Goal: Task Accomplishment & Management: Manage account settings

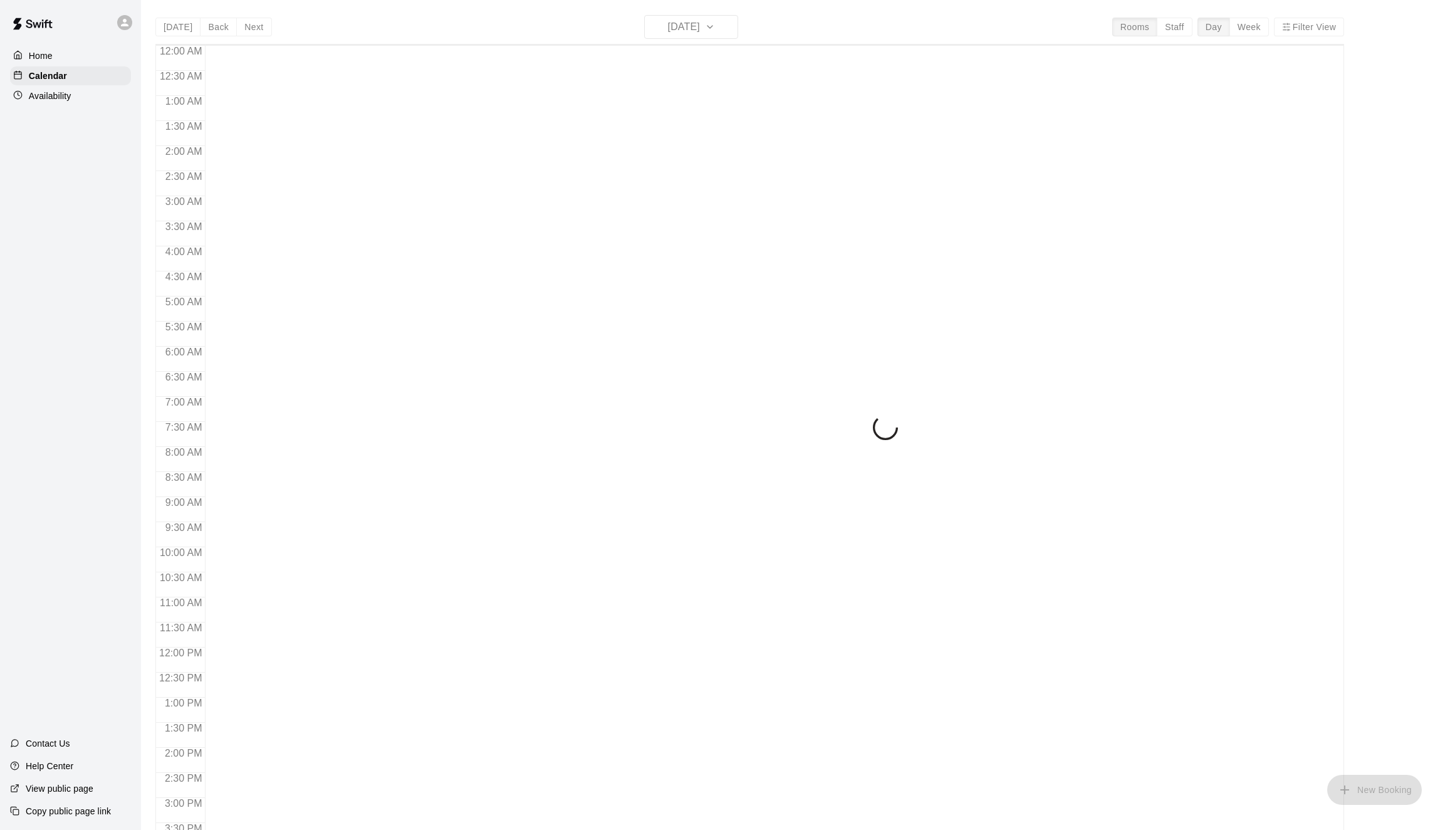
scroll to position [405, 0]
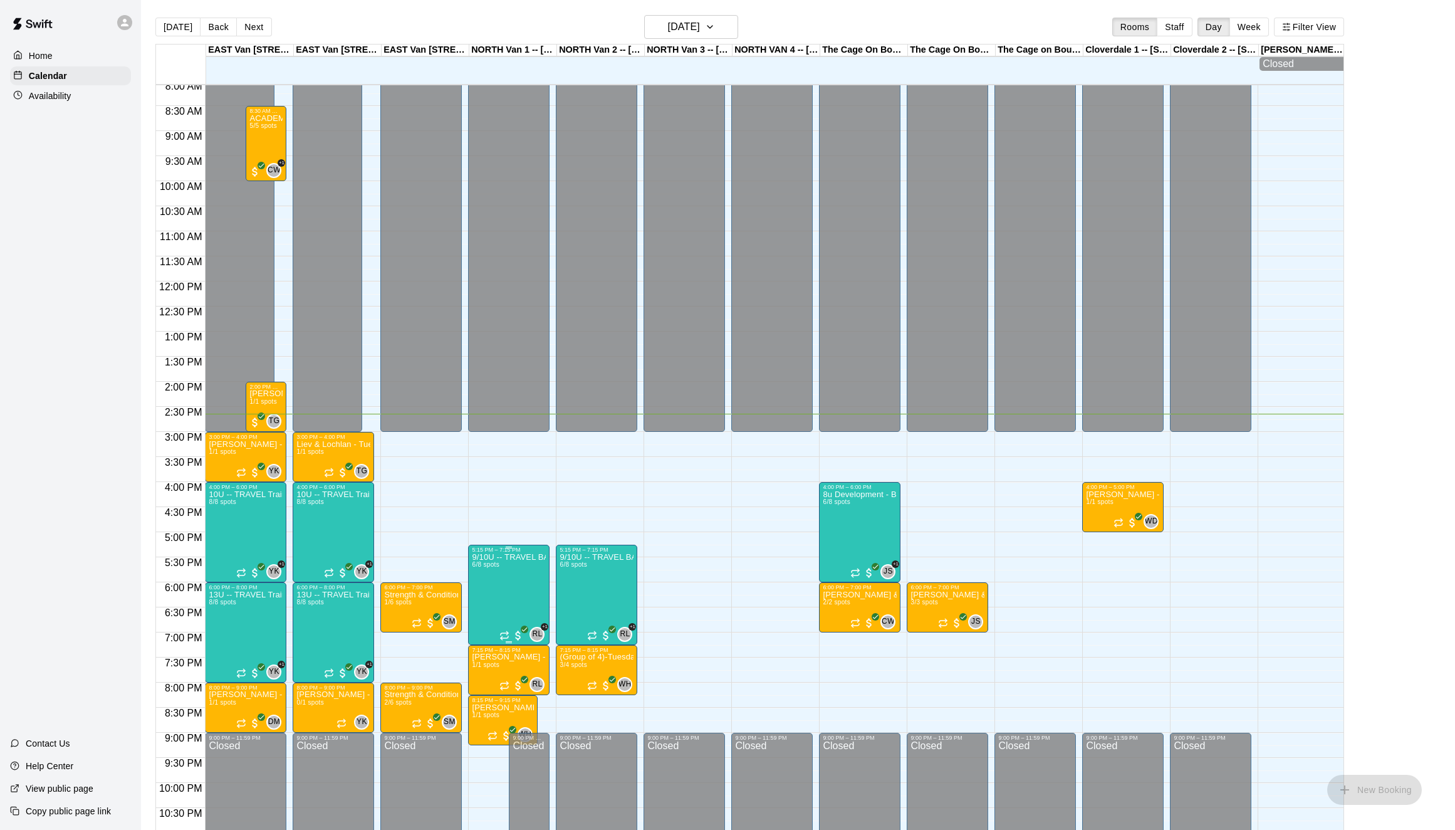
click at [482, 598] on img "edit" at bounding box center [485, 597] width 14 height 14
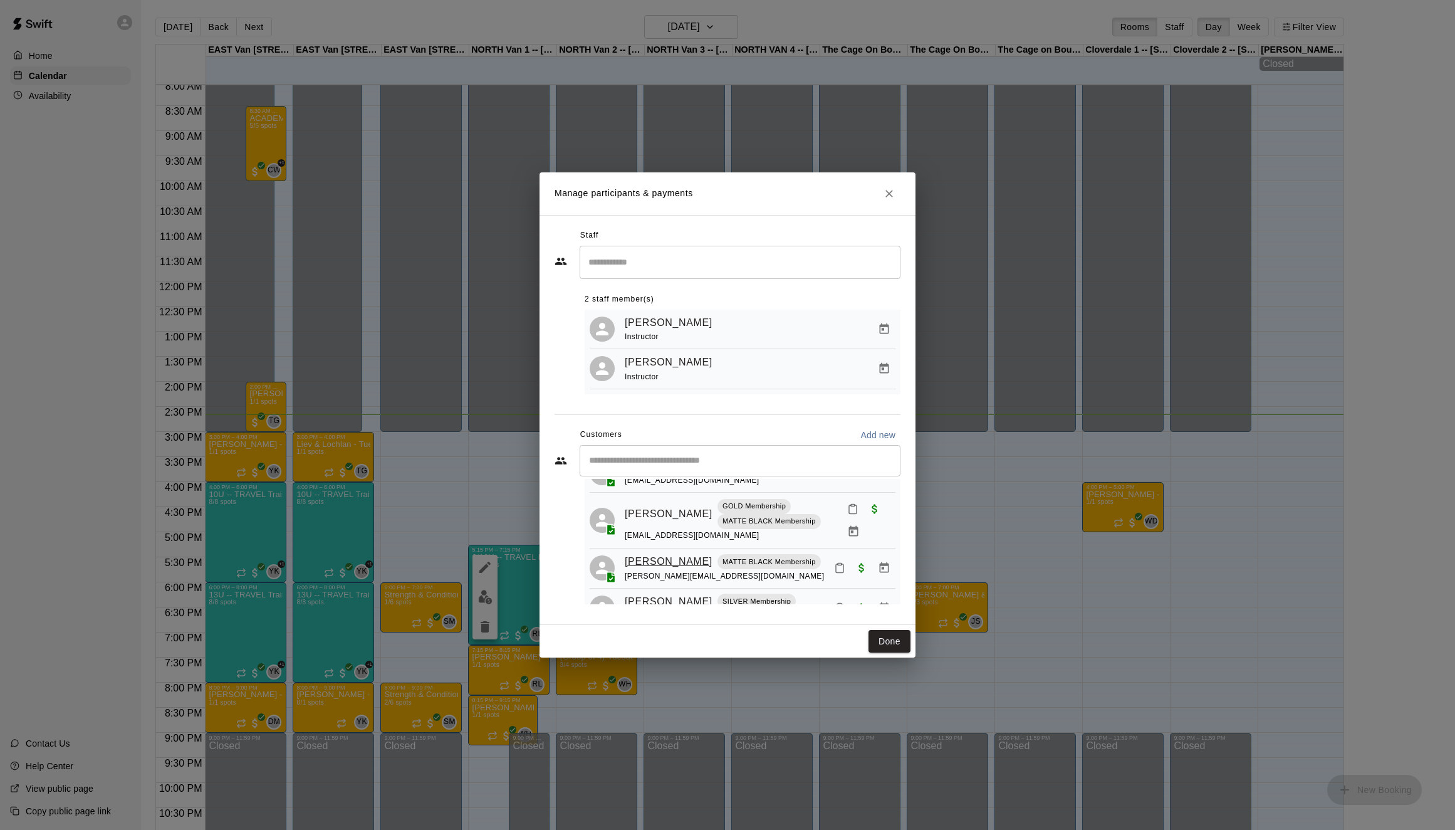
scroll to position [168, 0]
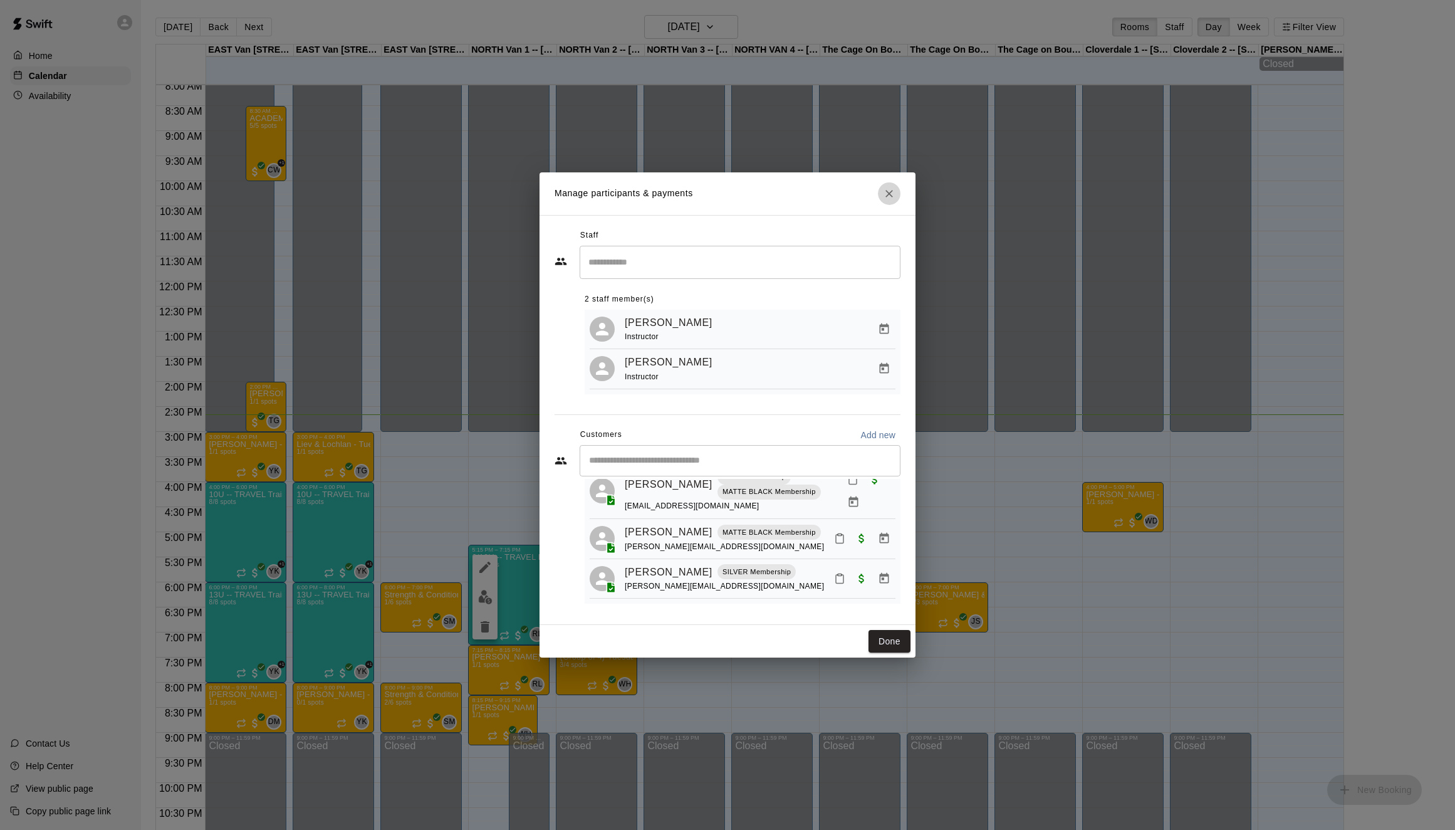
drag, startPoint x: 892, startPoint y: 196, endPoint x: 883, endPoint y: 202, distance: 11.3
click at [892, 196] on icon "Close" at bounding box center [889, 193] width 13 height 13
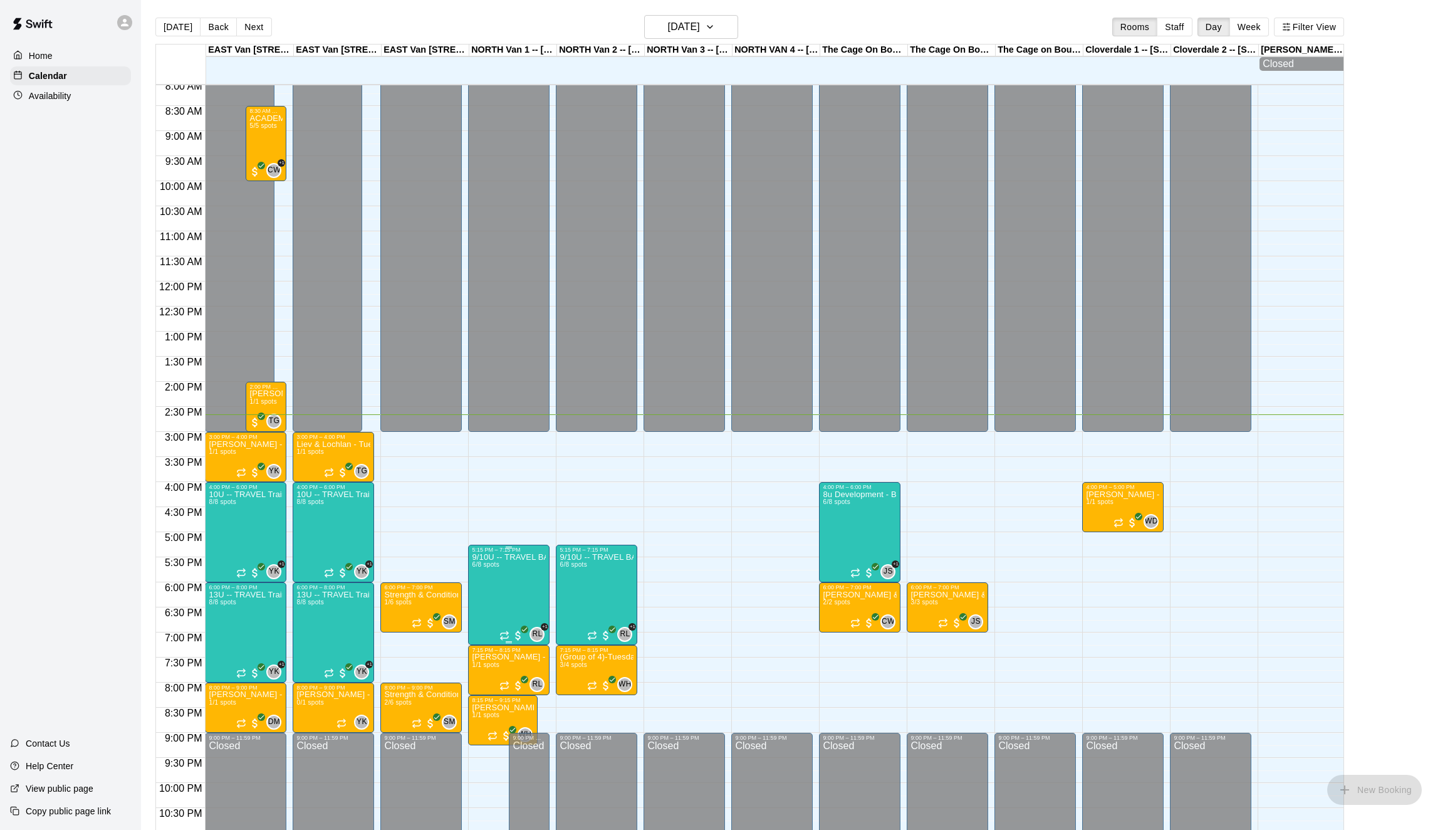
click at [491, 570] on icon "edit" at bounding box center [484, 567] width 15 height 15
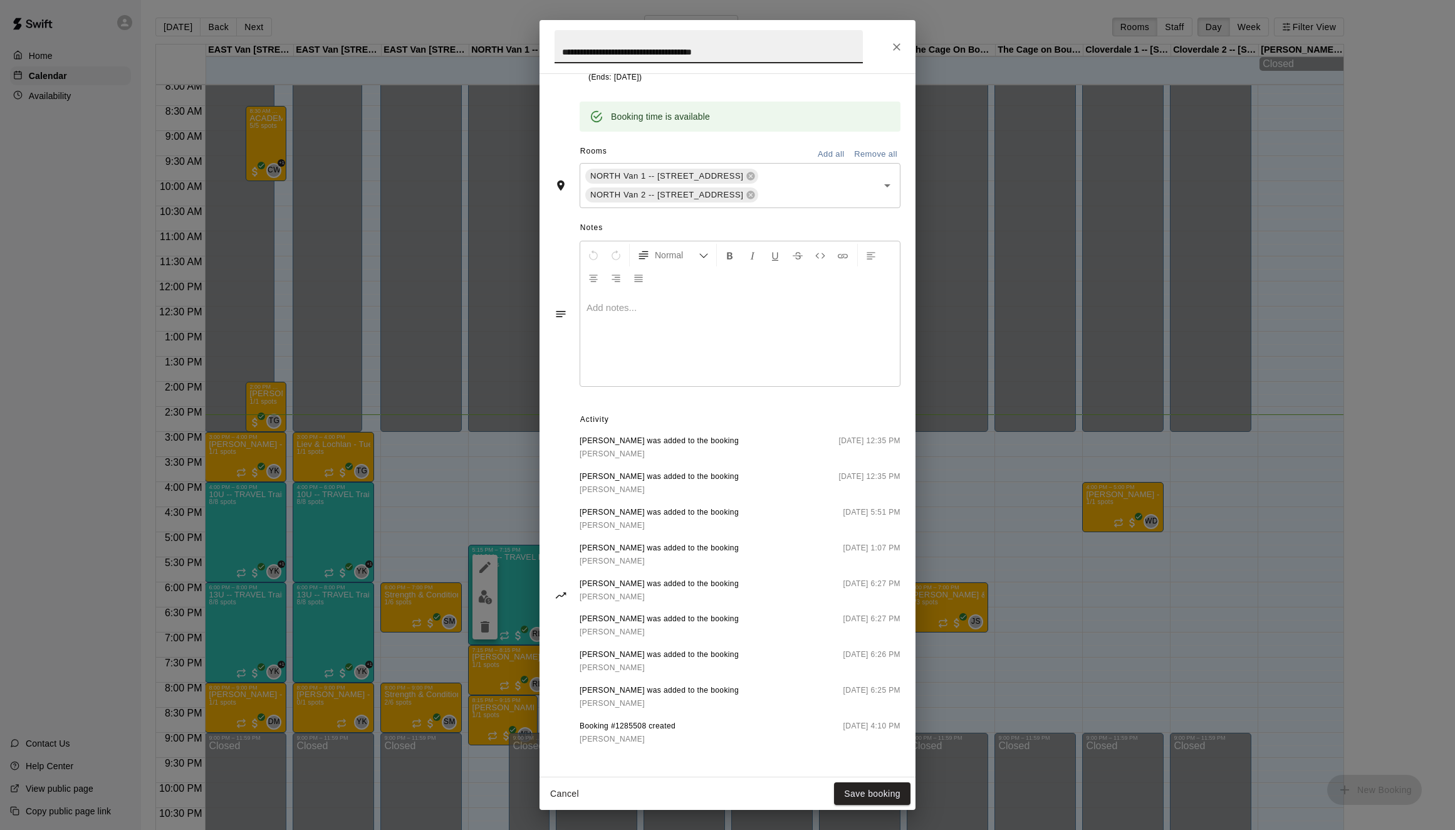
scroll to position [0, 0]
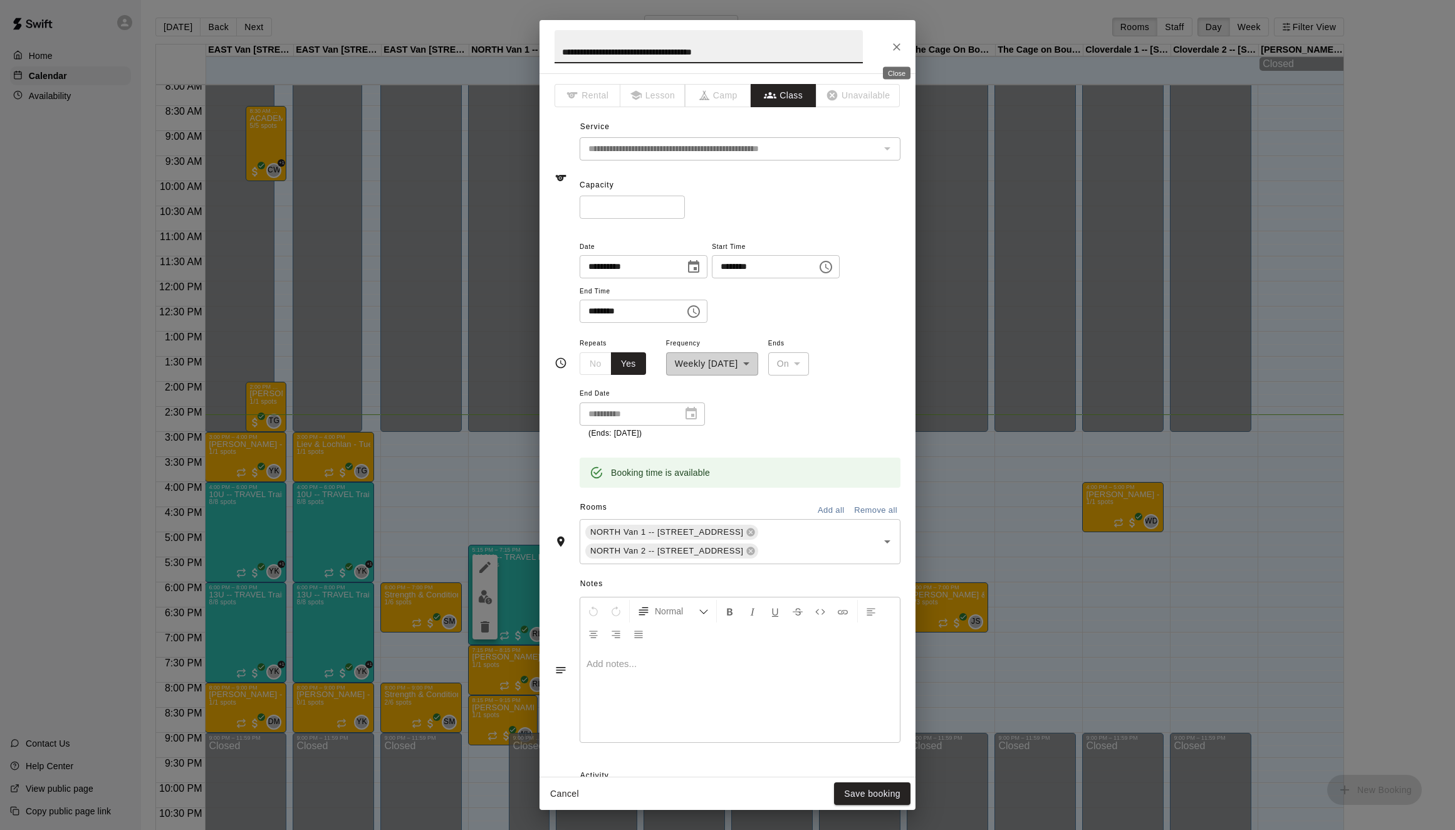
click at [895, 42] on icon "Close" at bounding box center [896, 47] width 13 height 13
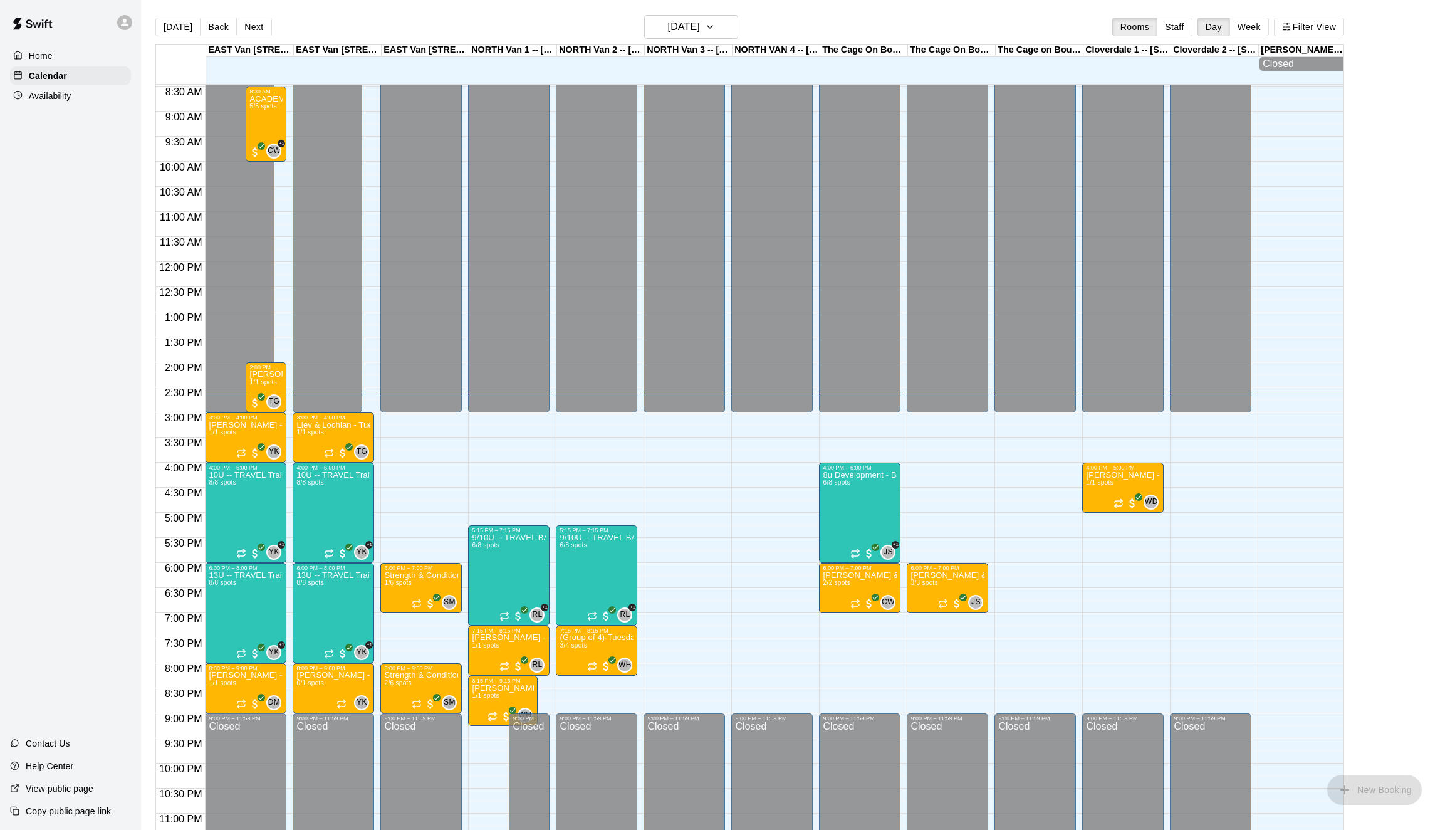
scroll to position [446, 0]
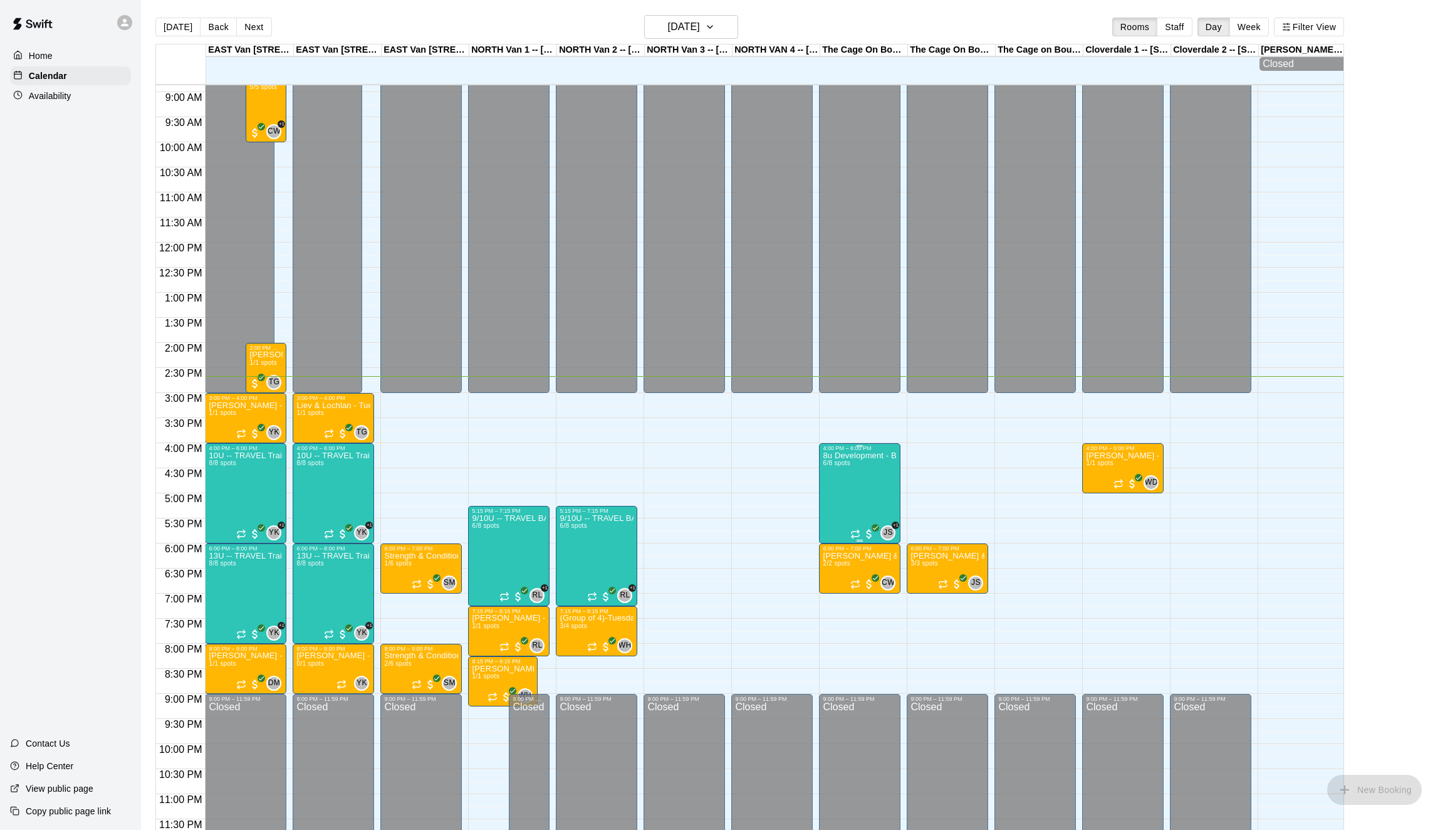
click at [830, 499] on img "edit" at bounding box center [836, 493] width 14 height 14
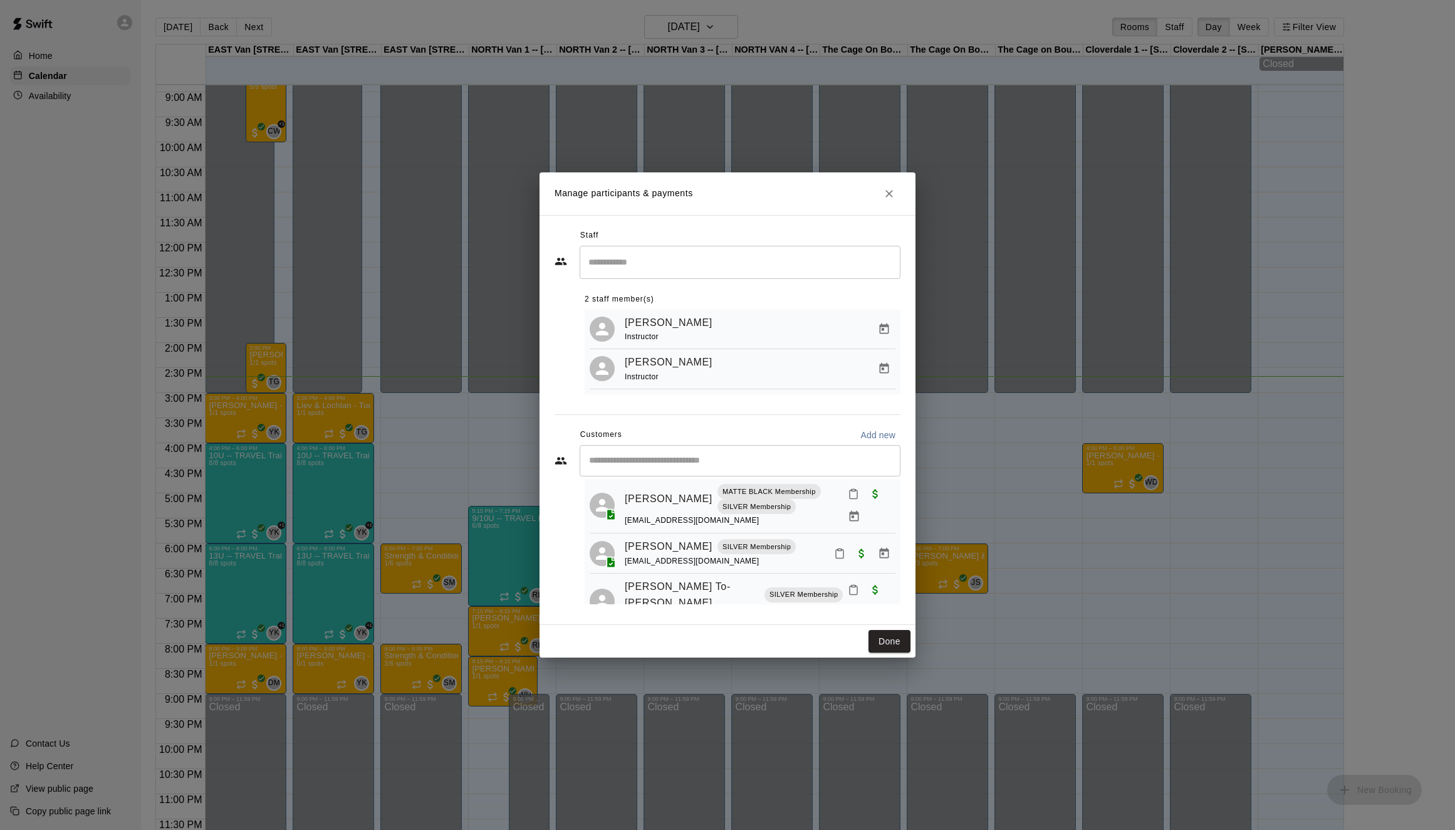
scroll to position [184, 0]
drag, startPoint x: 889, startPoint y: 196, endPoint x: 888, endPoint y: 202, distance: 6.4
click at [889, 196] on icon "Close" at bounding box center [889, 193] width 13 height 13
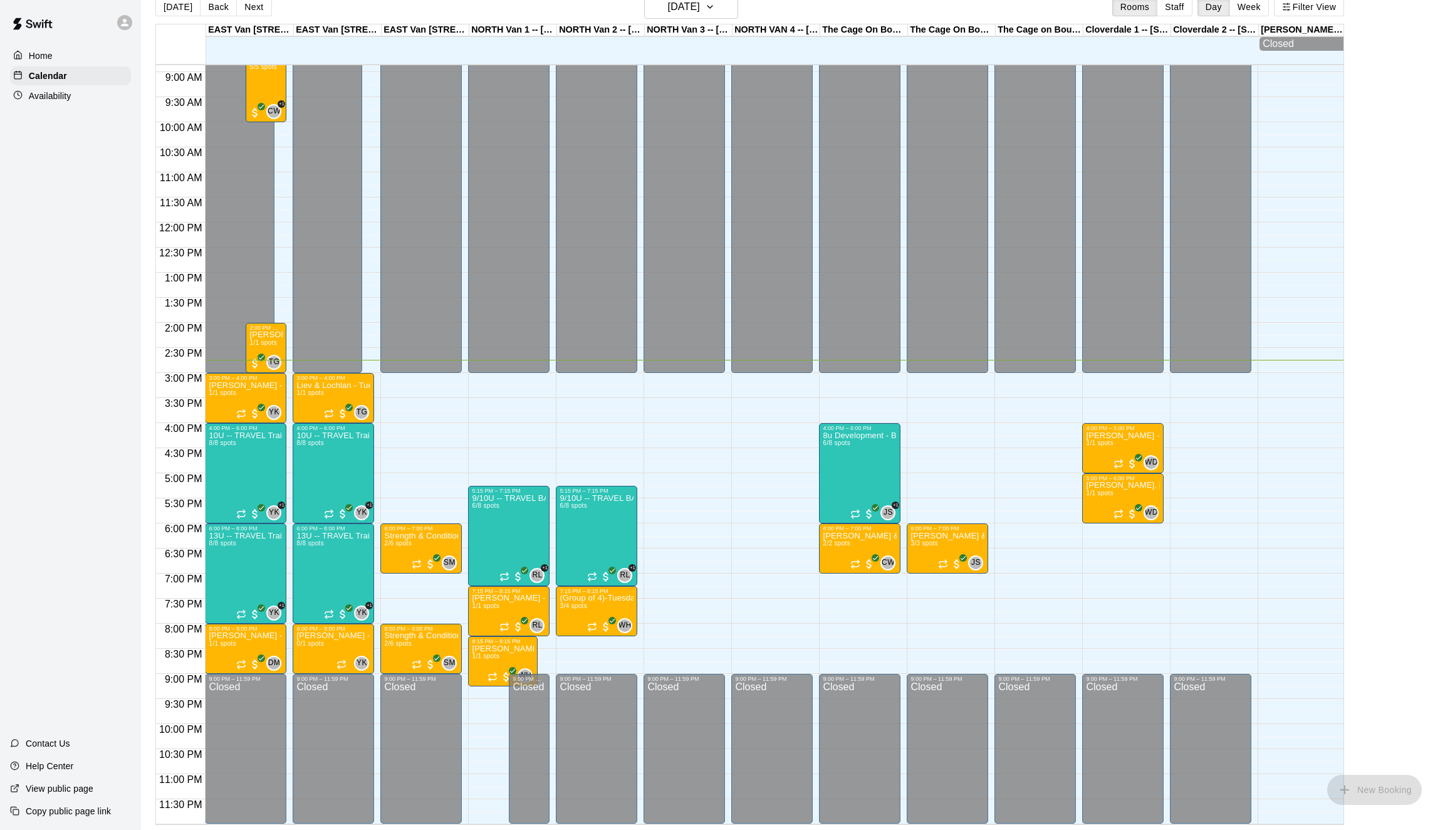
scroll to position [0, 0]
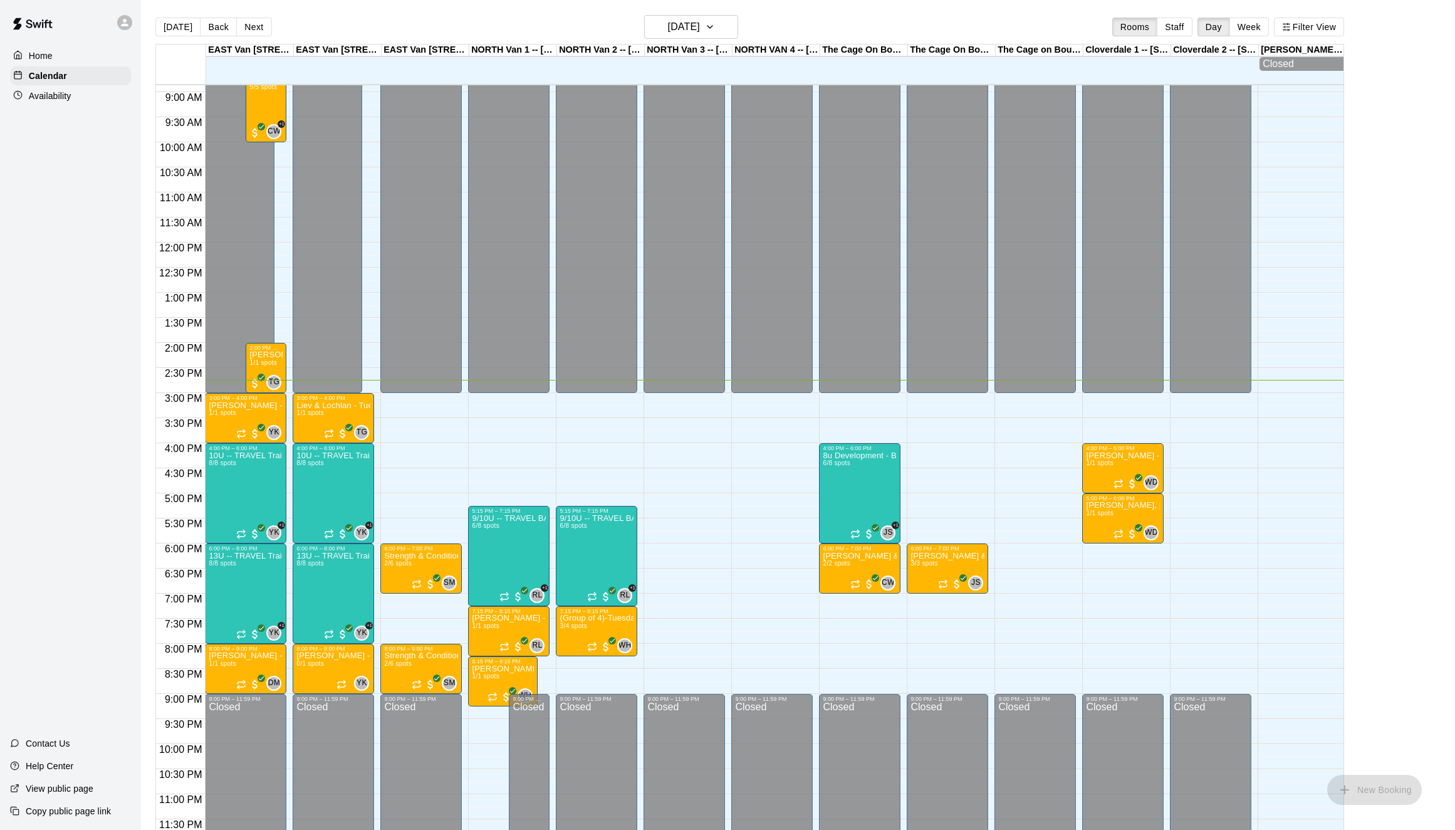
drag, startPoint x: 246, startPoint y: 26, endPoint x: 410, endPoint y: 140, distance: 200.2
click at [246, 26] on button "Next" at bounding box center [253, 27] width 35 height 19
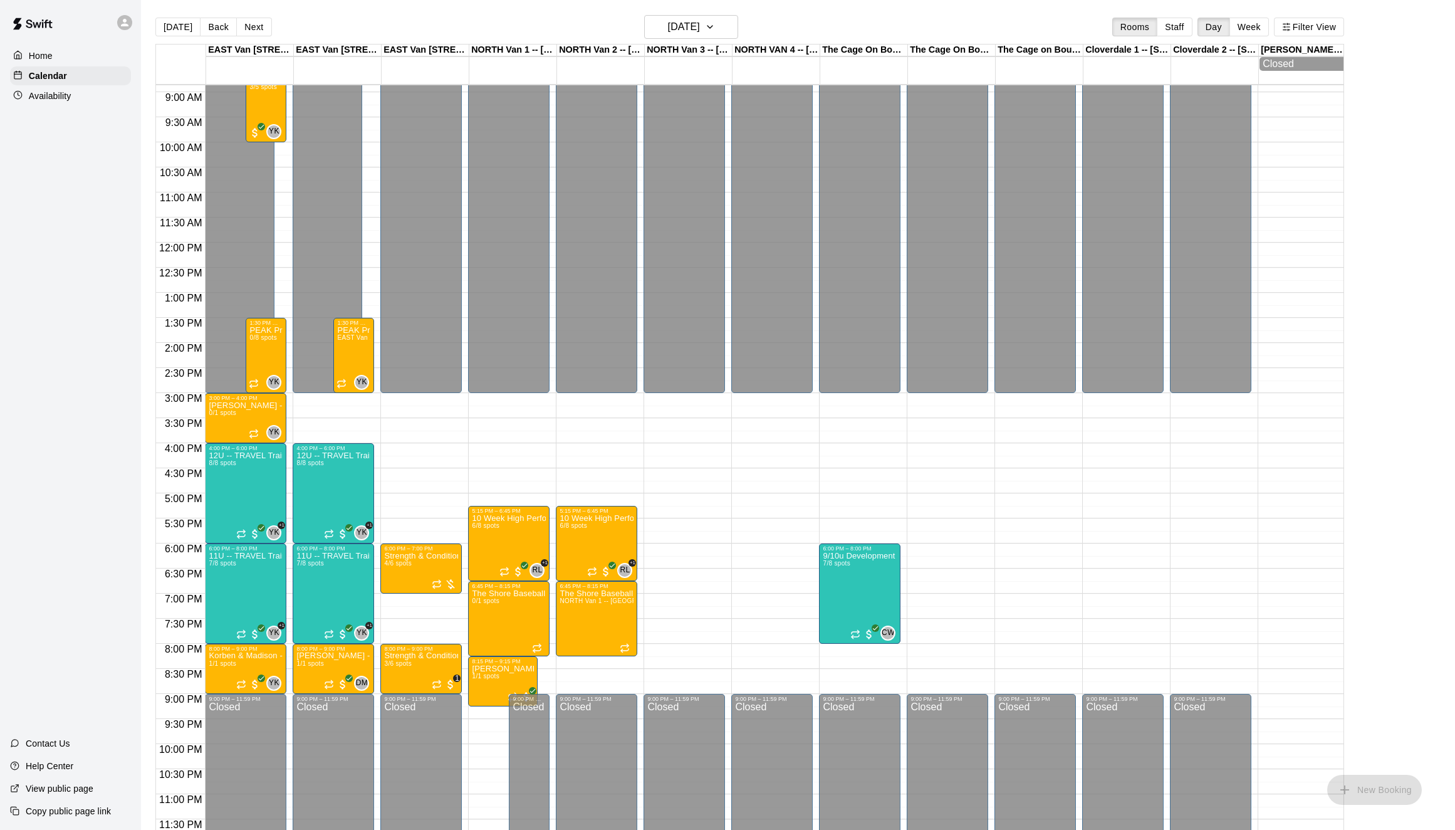
scroll to position [20, 0]
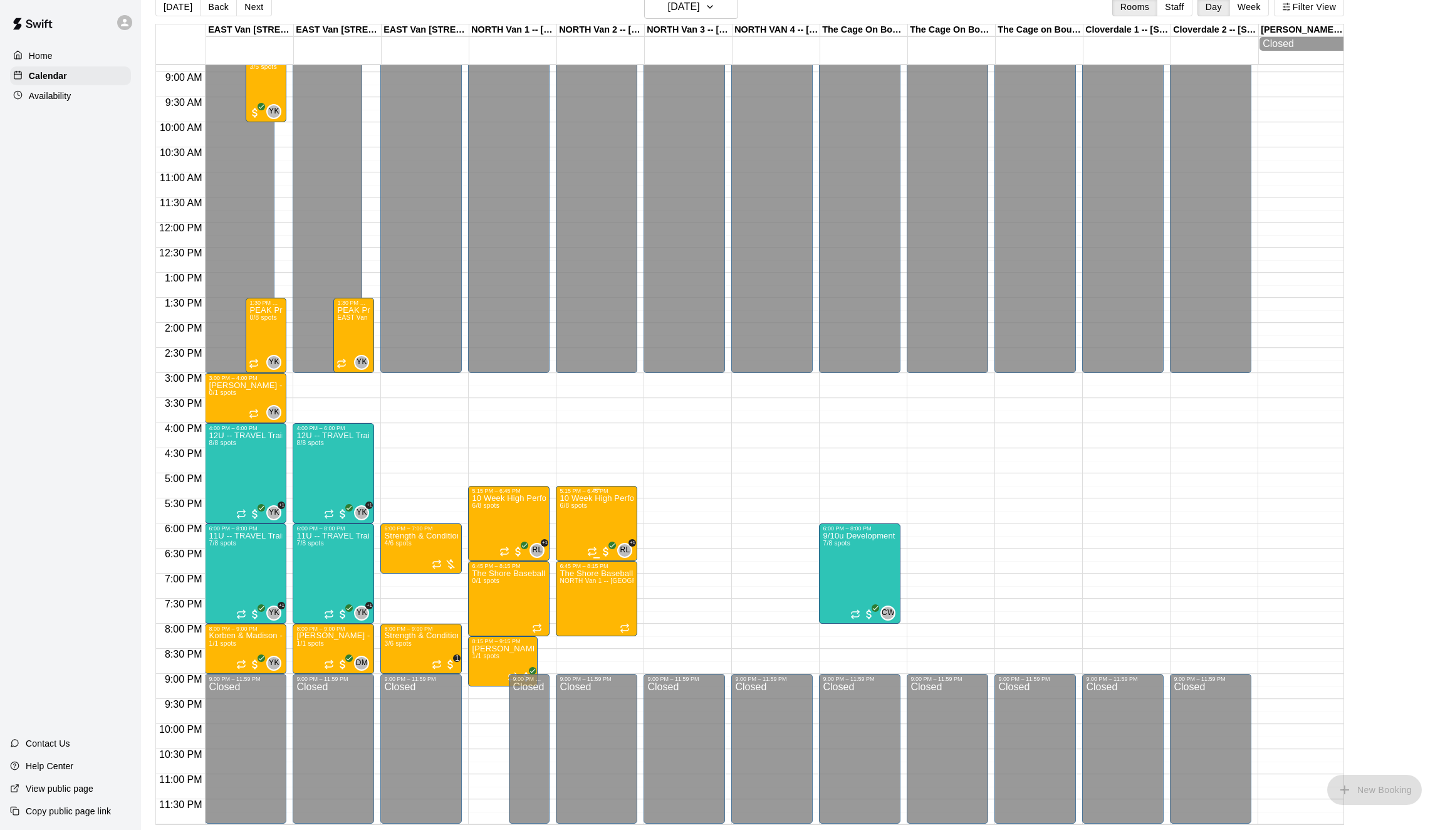
click at [571, 534] on img "edit" at bounding box center [573, 536] width 14 height 14
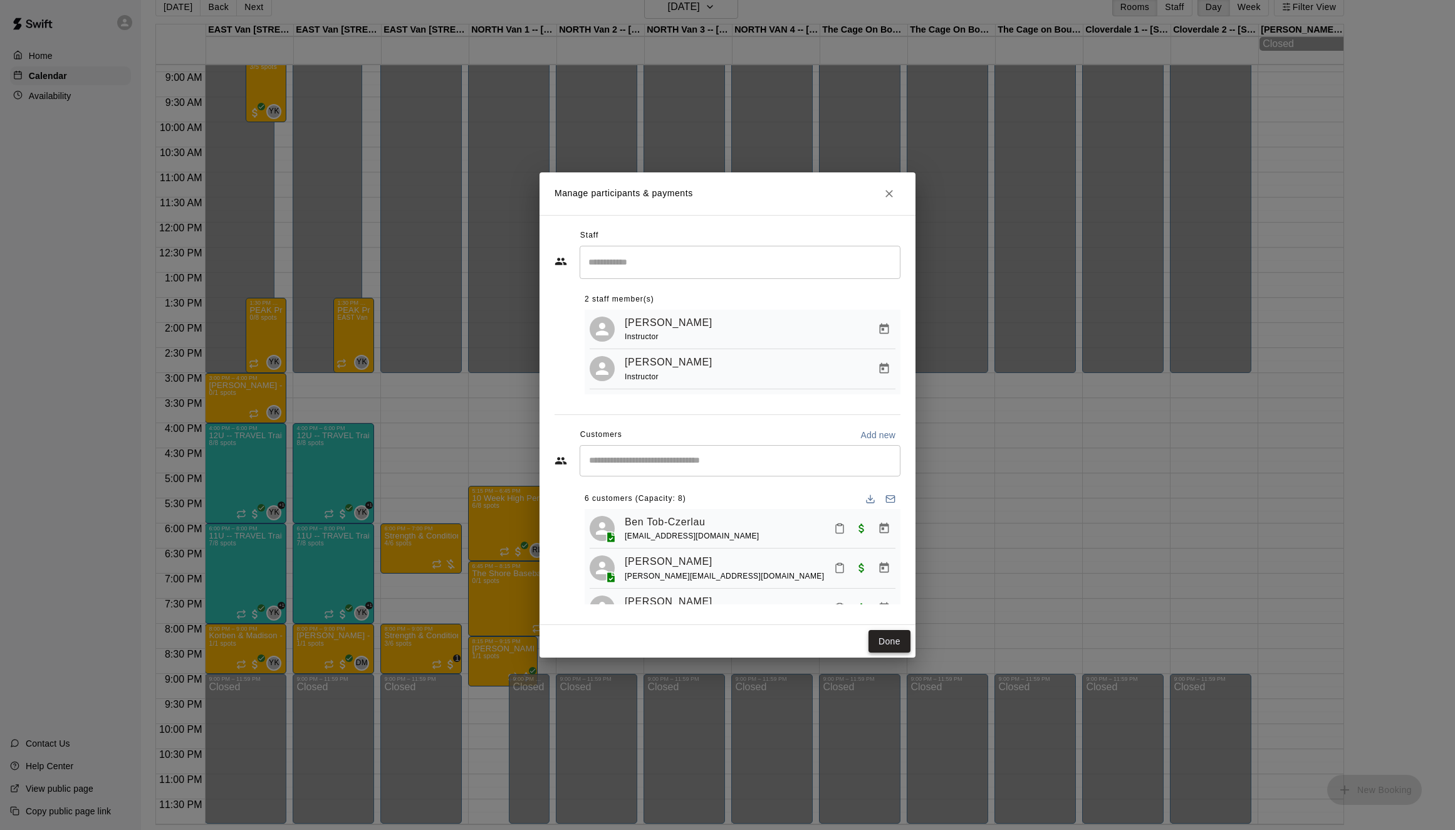
click at [895, 645] on button "Done" at bounding box center [889, 641] width 42 height 23
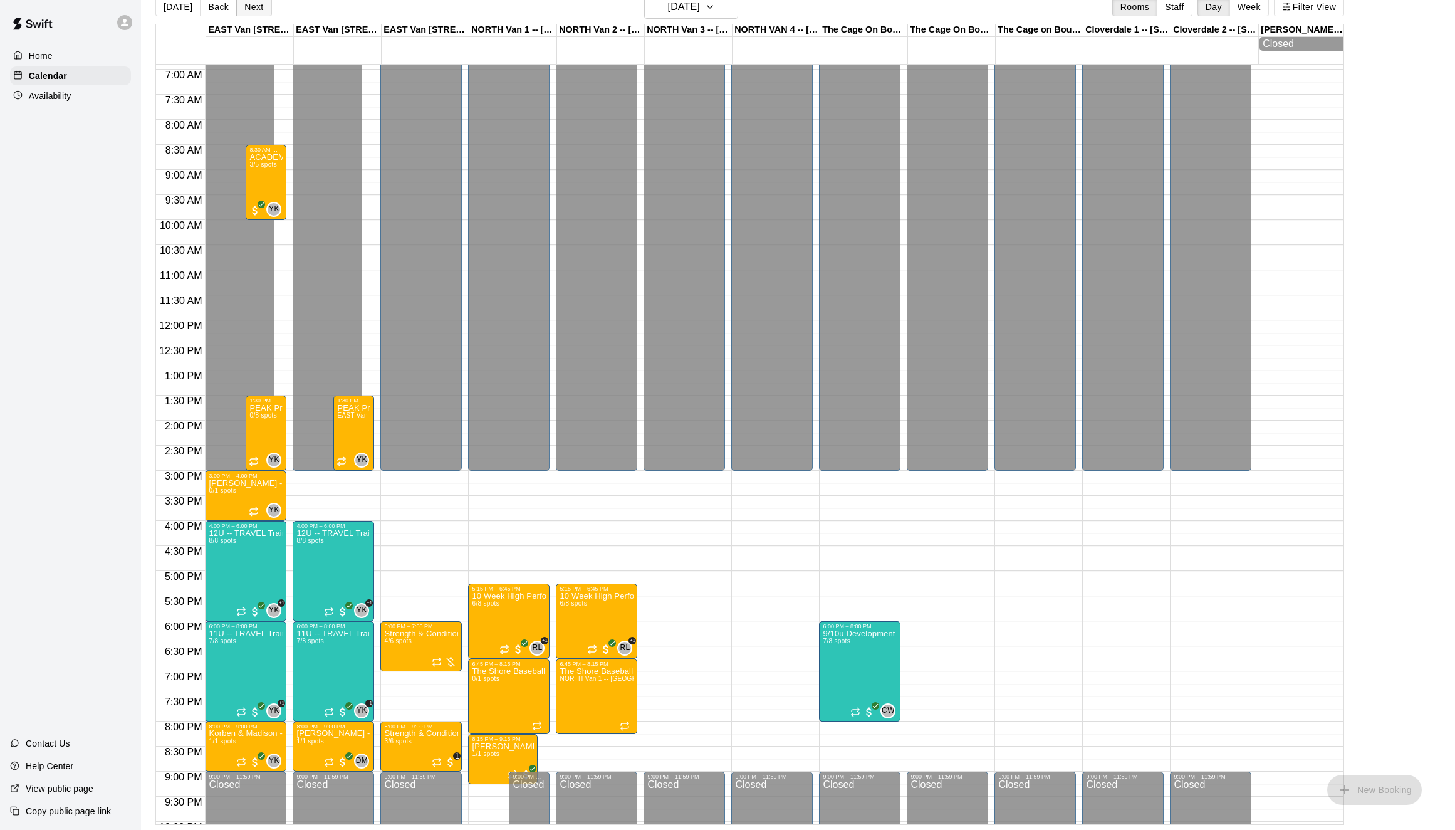
scroll to position [345, 0]
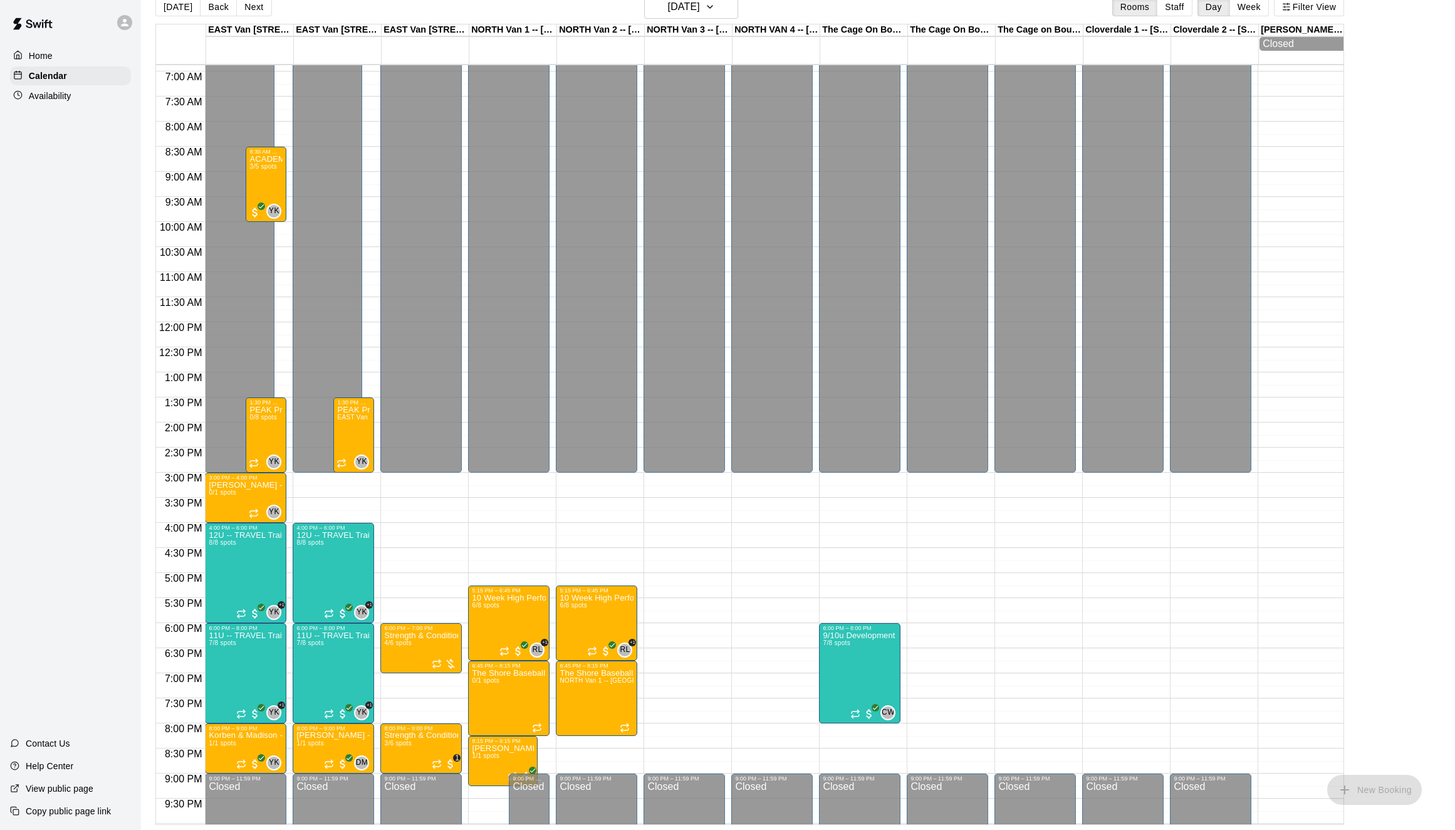
drag, startPoint x: 255, startPoint y: 5, endPoint x: 353, endPoint y: 91, distance: 130.1
click at [255, 5] on button "Next" at bounding box center [253, 6] width 35 height 19
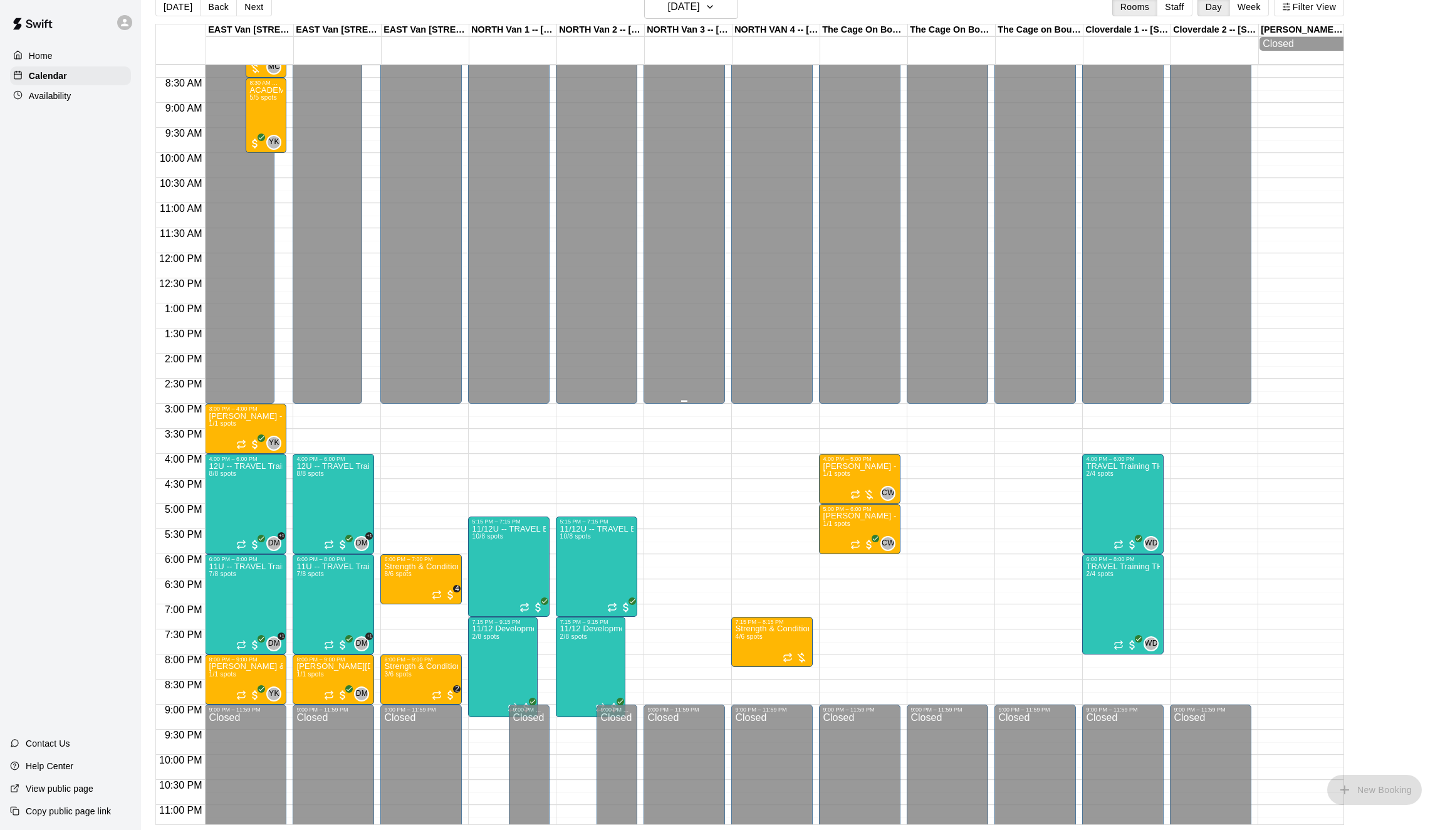
scroll to position [418, 0]
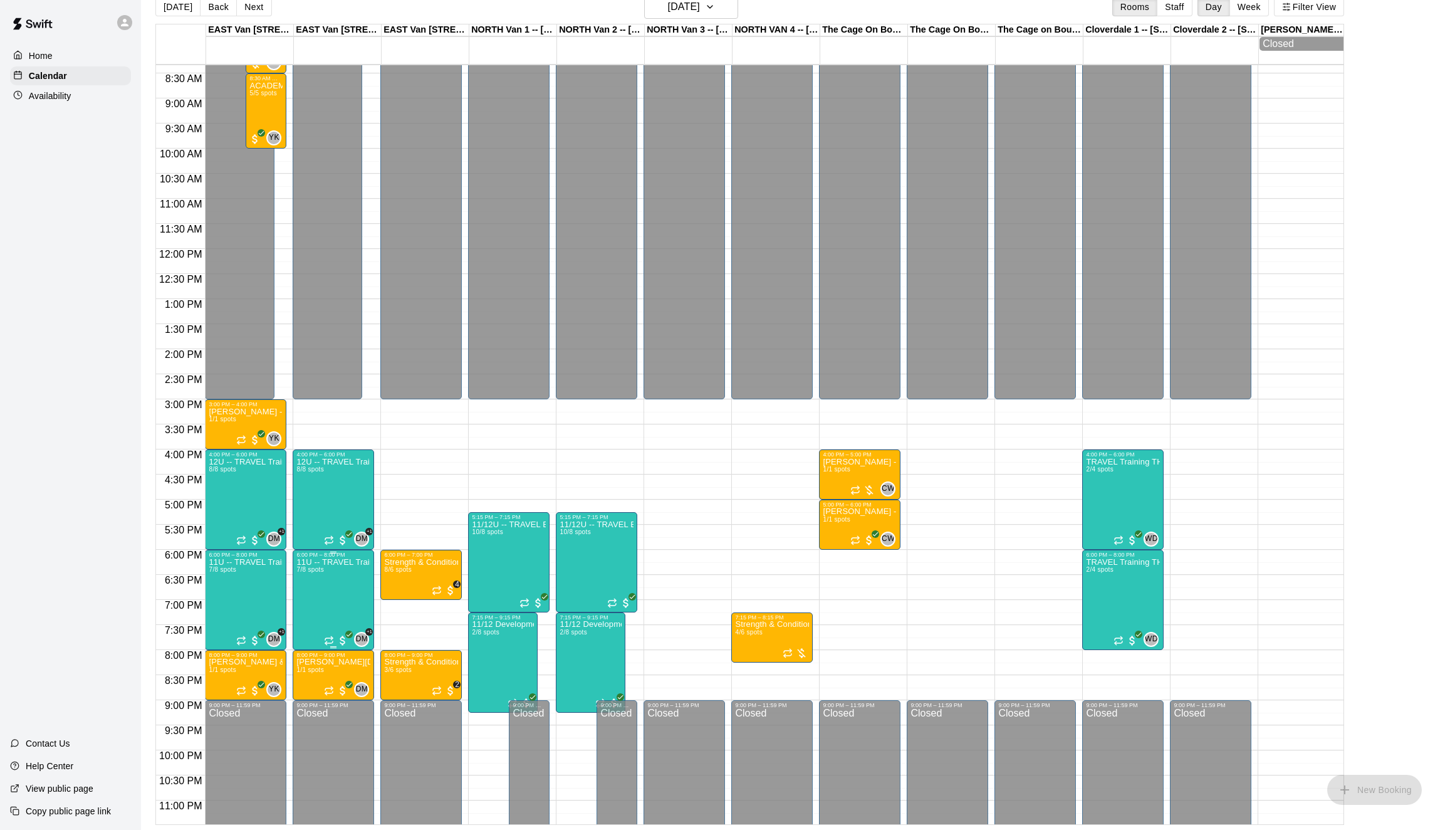
click at [309, 601] on img "edit" at bounding box center [310, 602] width 14 height 14
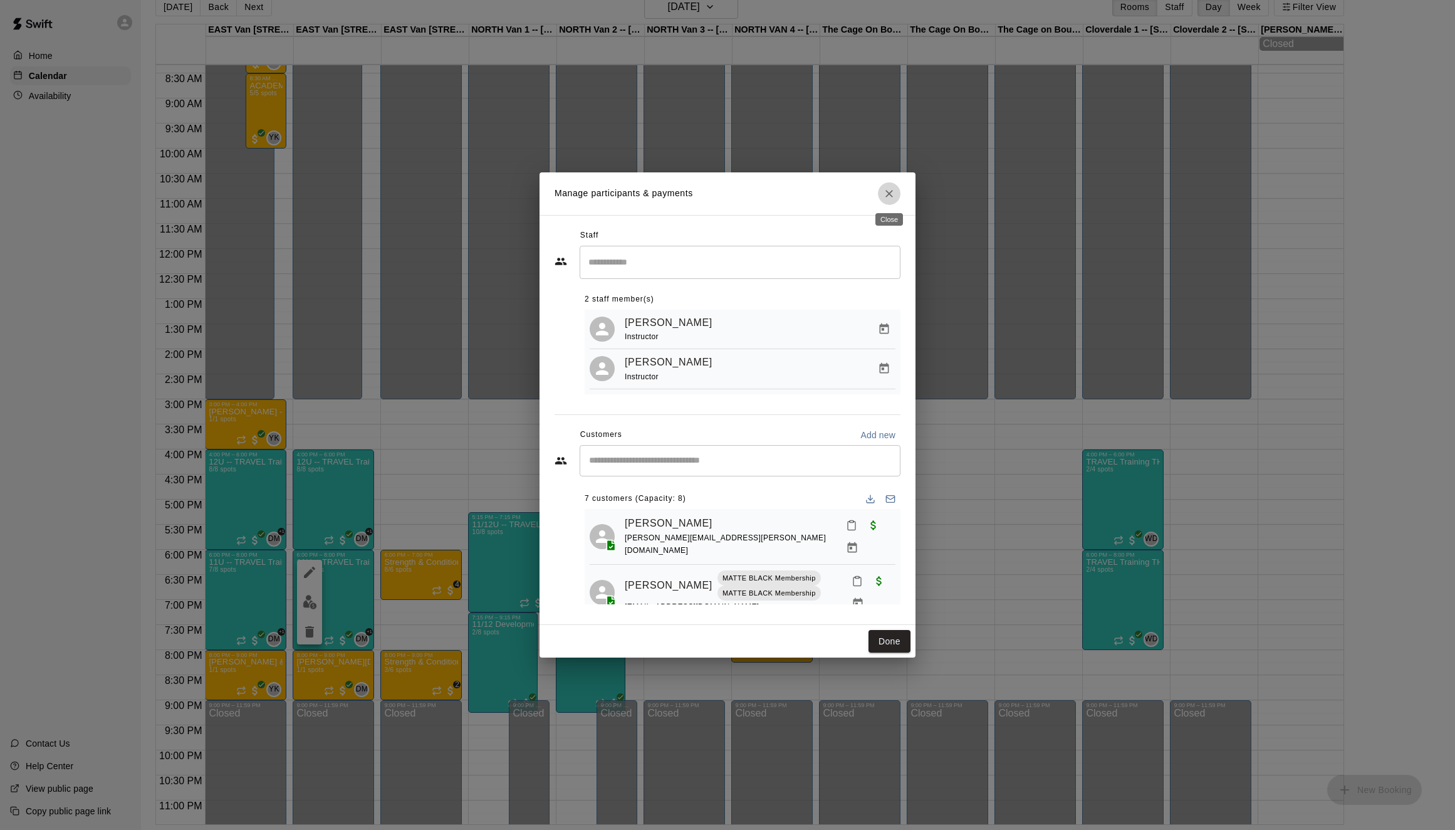
click at [886, 192] on icon "Close" at bounding box center [889, 193] width 13 height 13
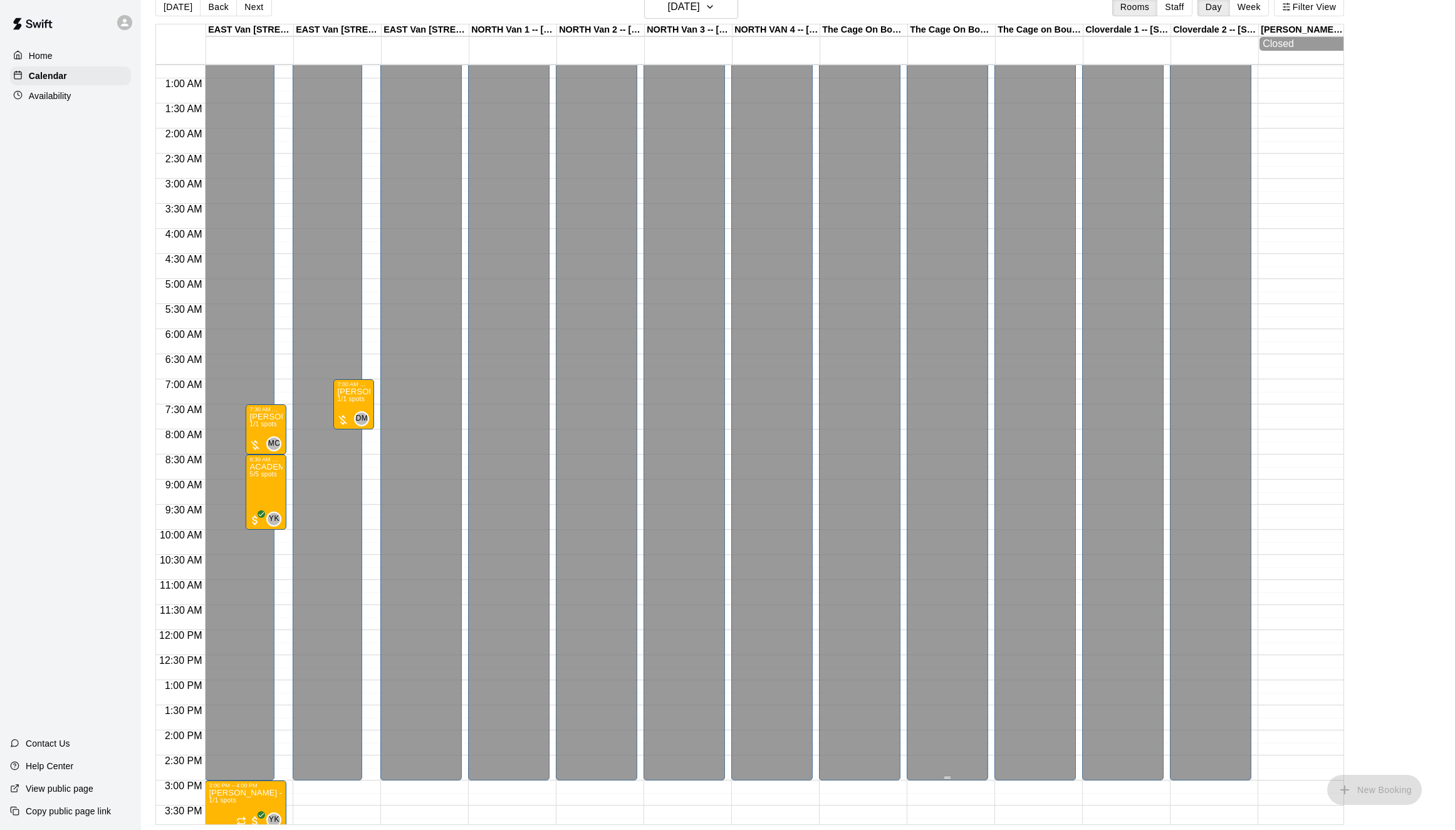
scroll to position [0, 0]
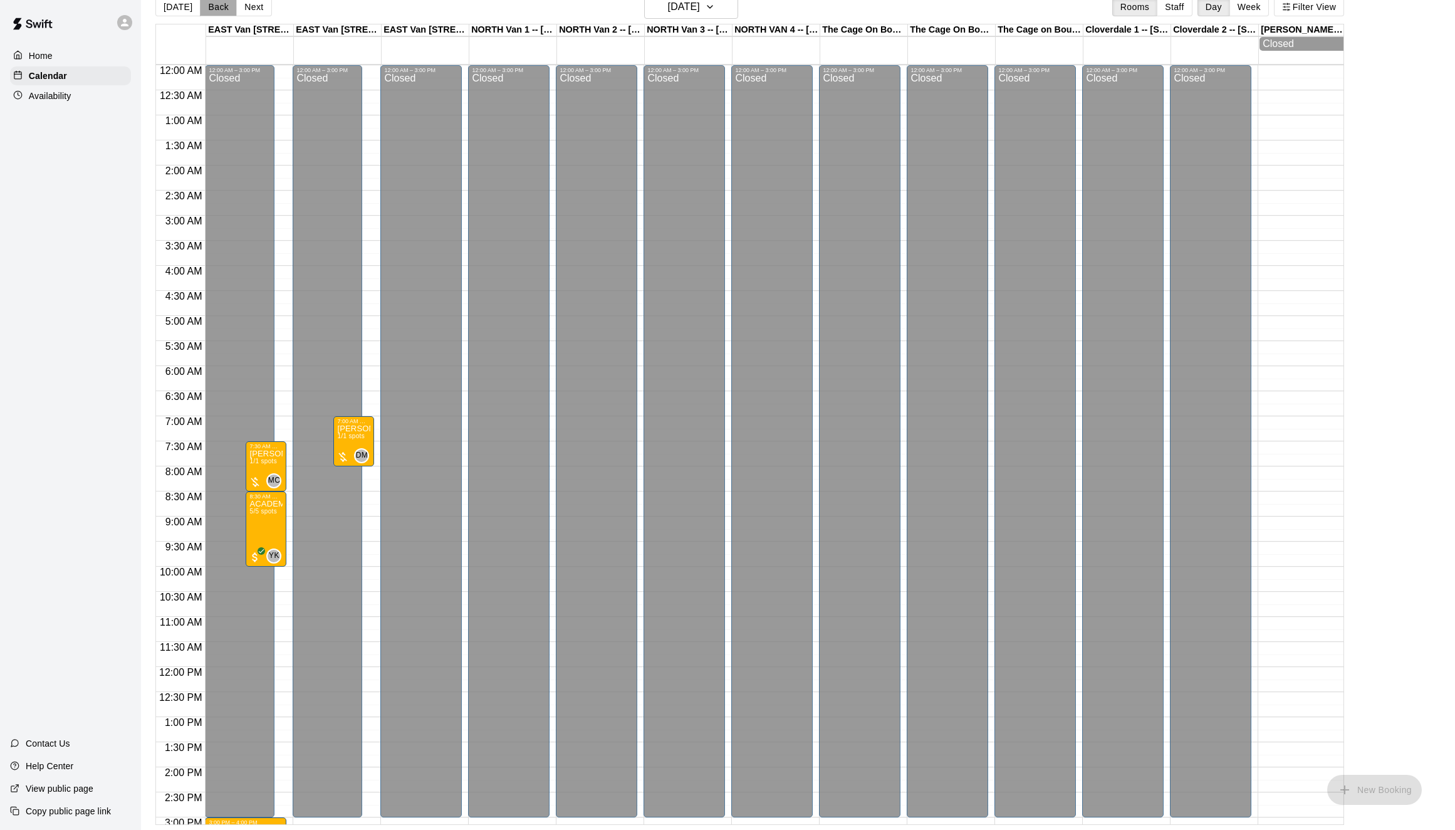
click at [204, 9] on button "Back" at bounding box center [218, 6] width 37 height 19
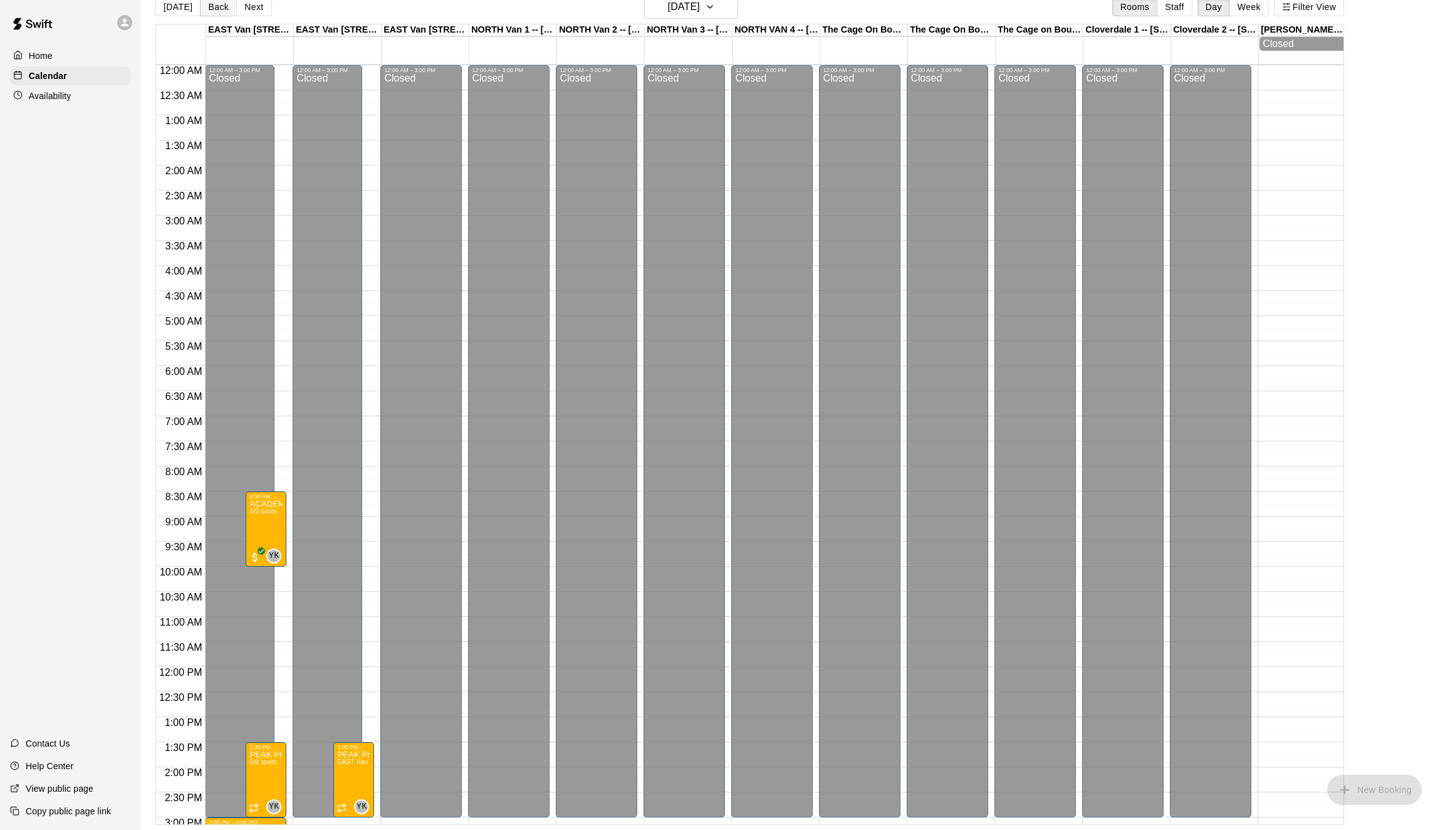
click at [211, 8] on button "Back" at bounding box center [218, 6] width 37 height 19
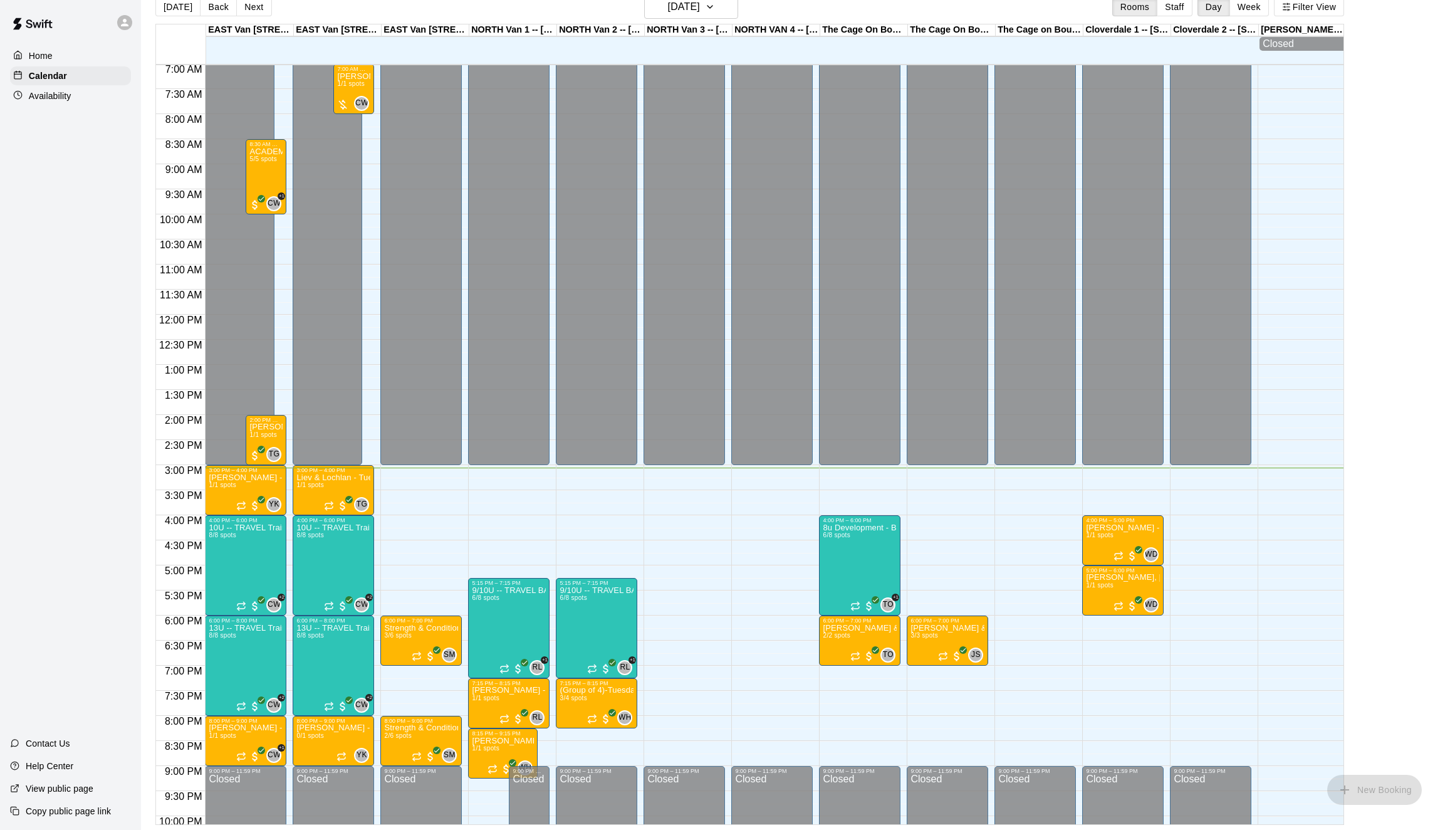
scroll to position [446, 0]
